Goal: Task Accomplishment & Management: Use online tool/utility

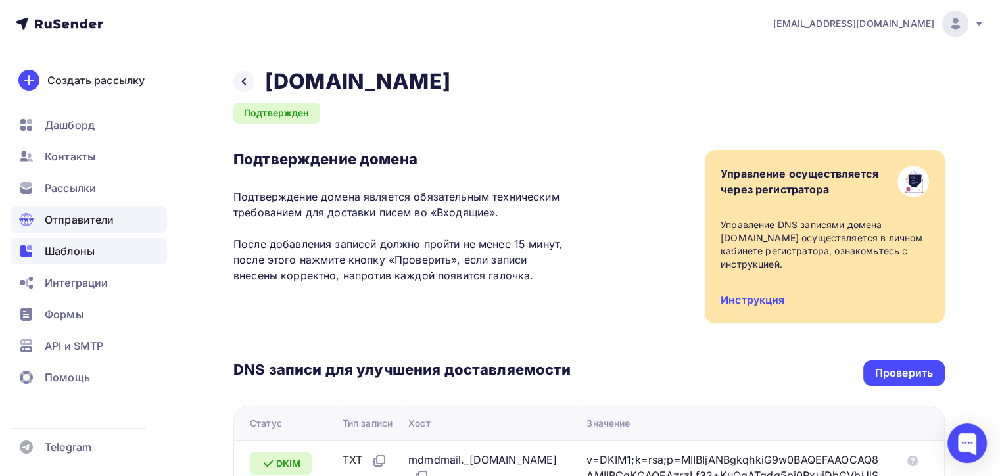
click at [64, 250] on span "Шаблоны" at bounding box center [70, 251] width 50 height 16
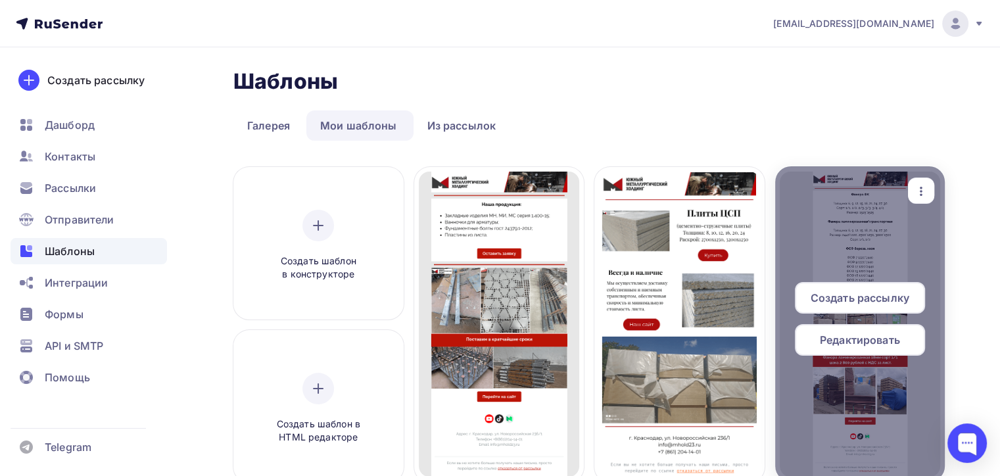
click at [911, 190] on div "button" at bounding box center [921, 191] width 26 height 26
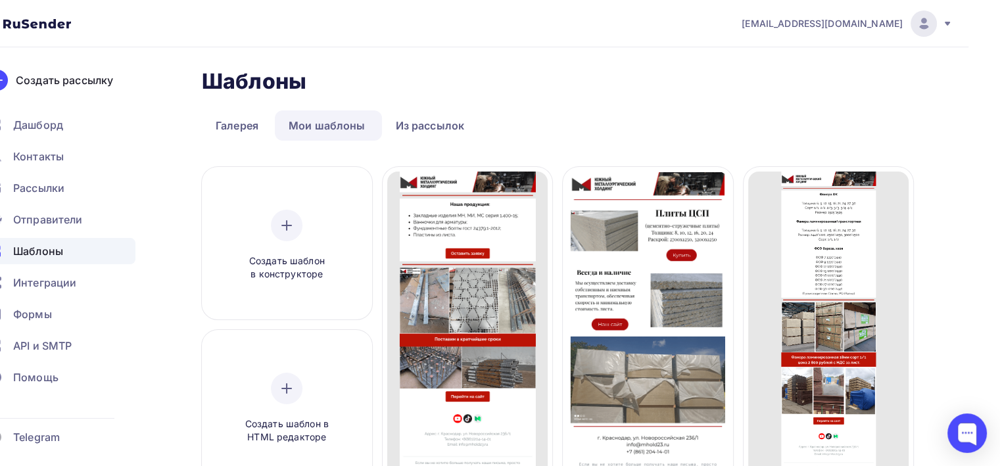
scroll to position [0, 53]
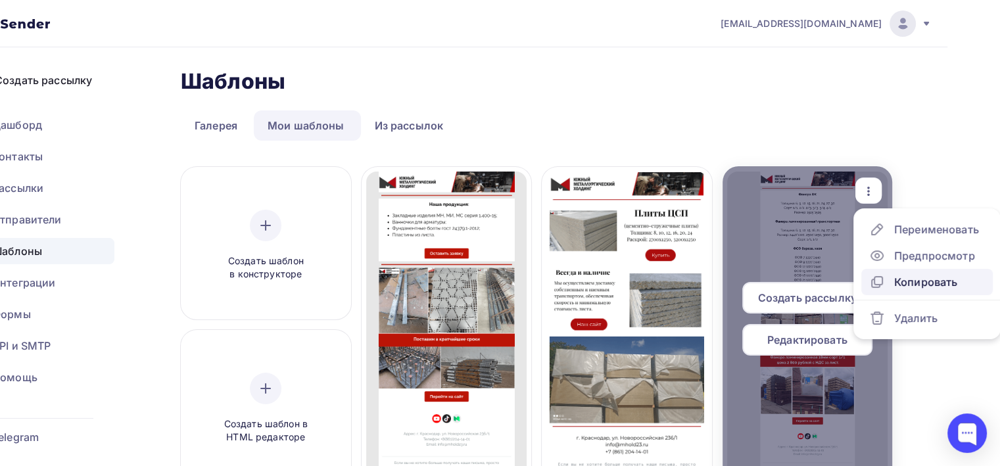
click at [926, 279] on div "Копировать" at bounding box center [925, 282] width 63 height 16
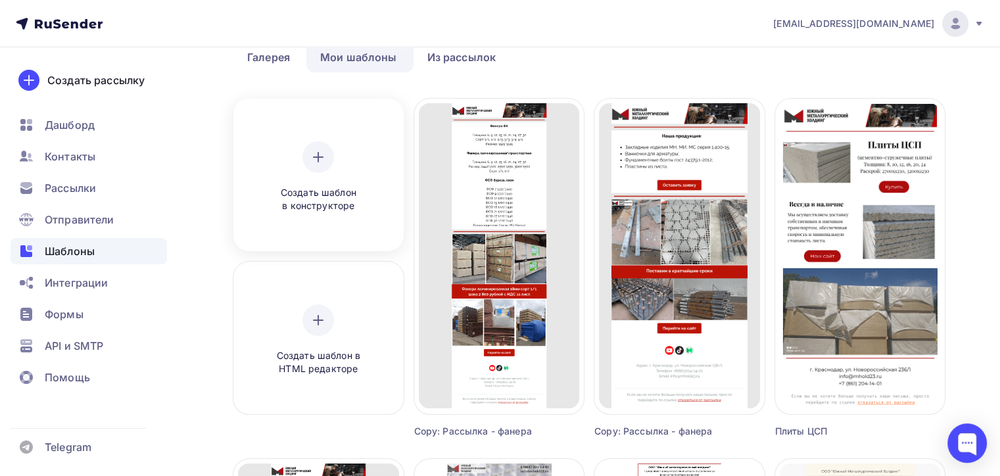
scroll to position [66, 0]
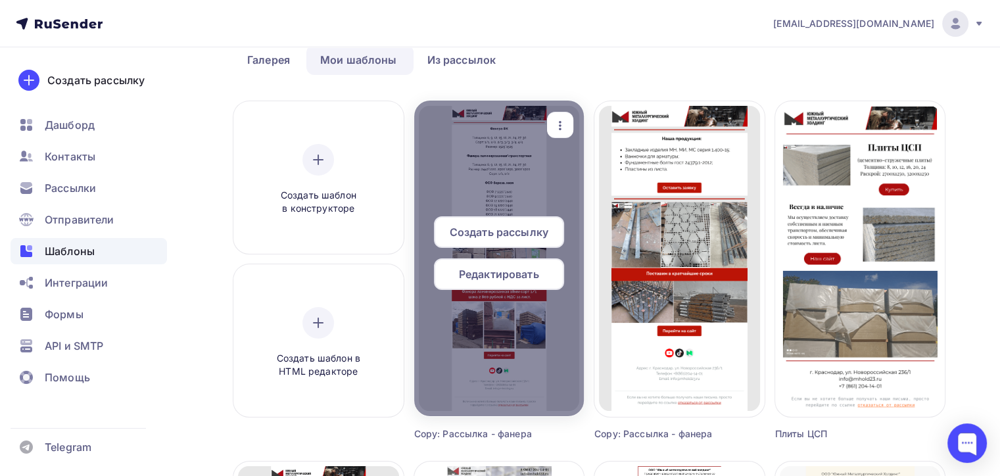
click at [484, 270] on span "Редактировать" at bounding box center [499, 274] width 80 height 16
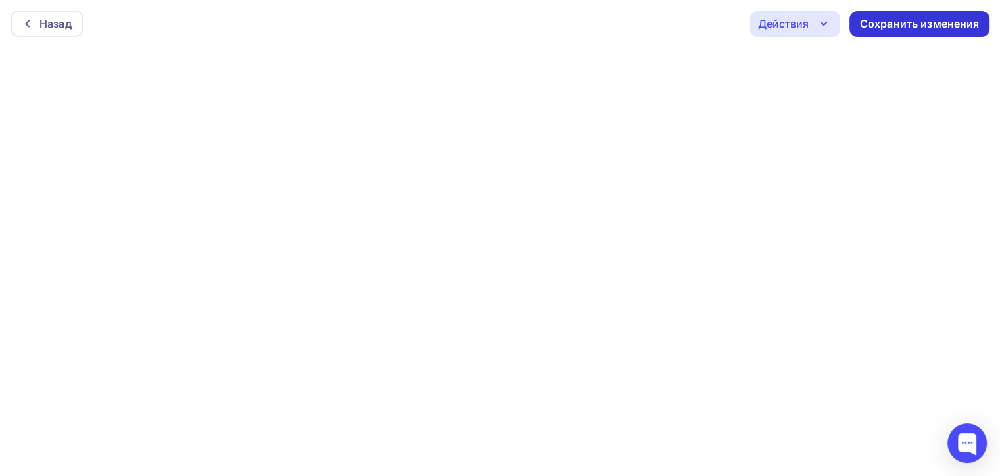
click at [928, 24] on div "Сохранить изменения" at bounding box center [920, 23] width 120 height 15
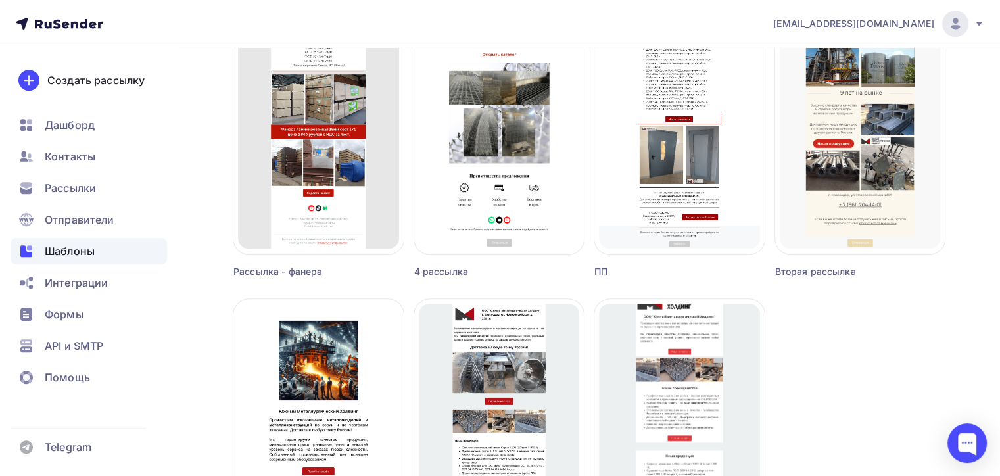
scroll to position [592, 0]
